Goal: Use online tool/utility: Utilize a website feature to perform a specific function

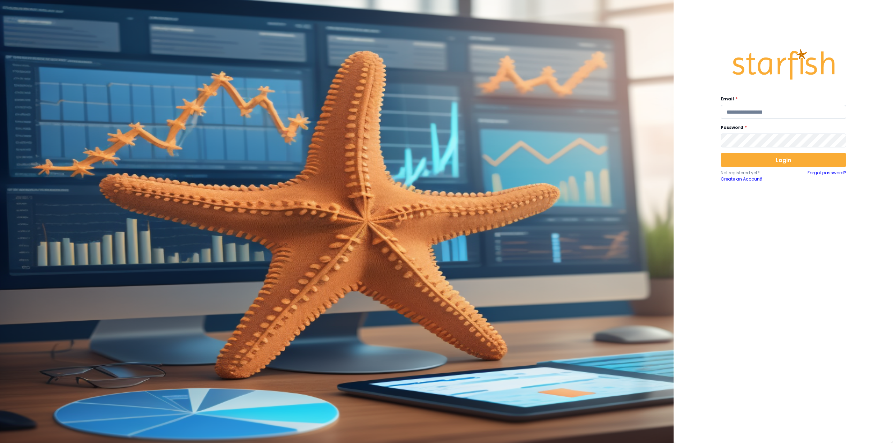
click at [749, 112] on input "email" at bounding box center [783, 112] width 126 height 14
type input "**********"
click at [773, 160] on button "Login" at bounding box center [783, 160] width 126 height 14
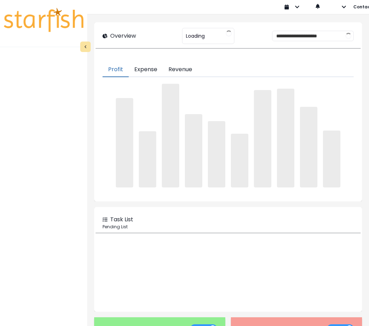
type input "********"
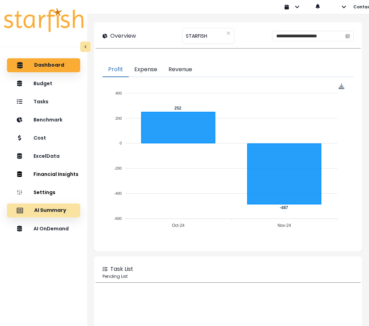
click at [46, 214] on div "AI Summary" at bounding box center [44, 210] width 62 height 15
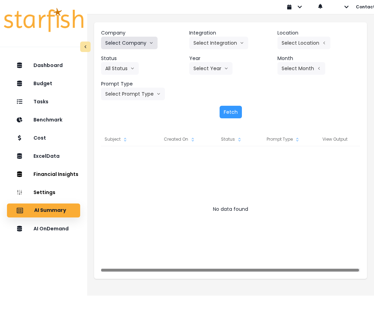
click at [131, 40] on button "Select Company" at bounding box center [129, 43] width 56 height 13
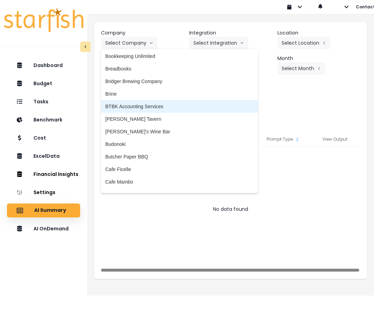
scroll to position [244, 0]
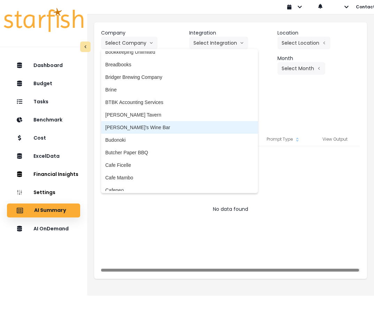
click at [141, 124] on span "[PERSON_NAME]'s Wine Bar" at bounding box center [179, 127] width 149 height 7
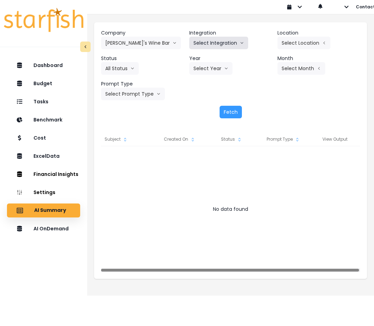
click at [227, 45] on button "Select Integration" at bounding box center [218, 43] width 59 height 13
click at [211, 58] on span "Quick Books" at bounding box center [207, 57] width 28 height 7
click at [291, 40] on button "Select Location" at bounding box center [304, 43] width 53 height 13
click at [266, 46] on span "All Locations" at bounding box center [260, 44] width 28 height 7
click at [299, 69] on button "Select Month" at bounding box center [302, 68] width 48 height 13
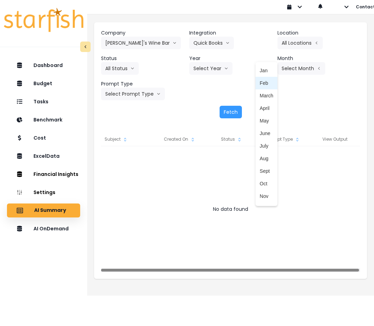
click at [261, 82] on span "Feb" at bounding box center [267, 82] width 14 height 7
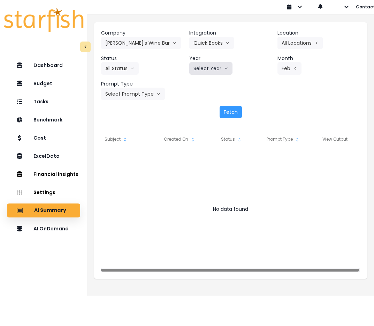
click at [208, 70] on button "Select Year" at bounding box center [210, 68] width 43 height 13
click at [199, 108] on span "2025" at bounding box center [198, 108] width 11 height 7
click at [134, 94] on button "Select Prompt Type" at bounding box center [133, 94] width 64 height 13
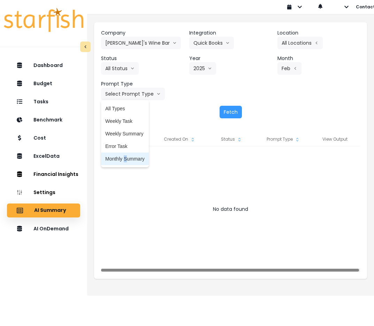
drag, startPoint x: 125, startPoint y: 158, endPoint x: 188, endPoint y: 141, distance: 64.9
click at [126, 158] on span "Monthly Summary" at bounding box center [124, 158] width 39 height 7
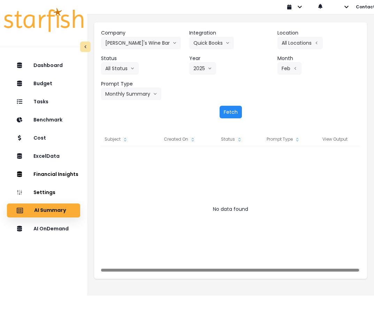
click at [227, 112] on button "Fetch" at bounding box center [231, 112] width 22 height 13
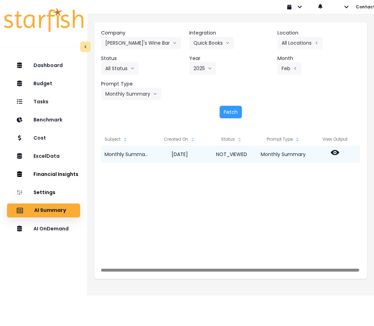
click at [335, 153] on icon at bounding box center [335, 152] width 8 height 8
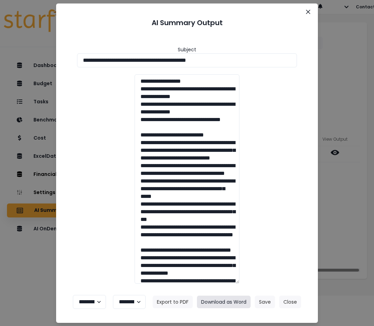
click at [217, 301] on button "Download as Word" at bounding box center [224, 301] width 54 height 13
